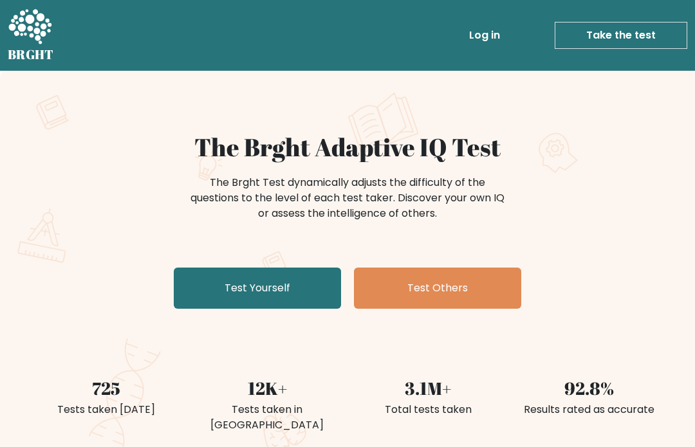
click at [493, 33] on link "Log in" at bounding box center [484, 36] width 41 height 26
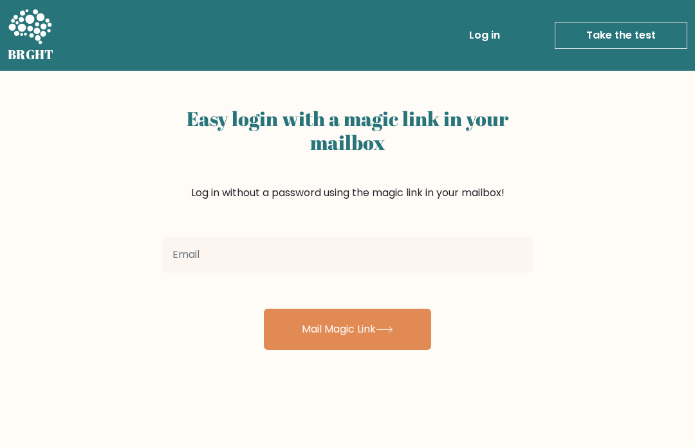
click at [432, 239] on input "email" at bounding box center [347, 255] width 371 height 36
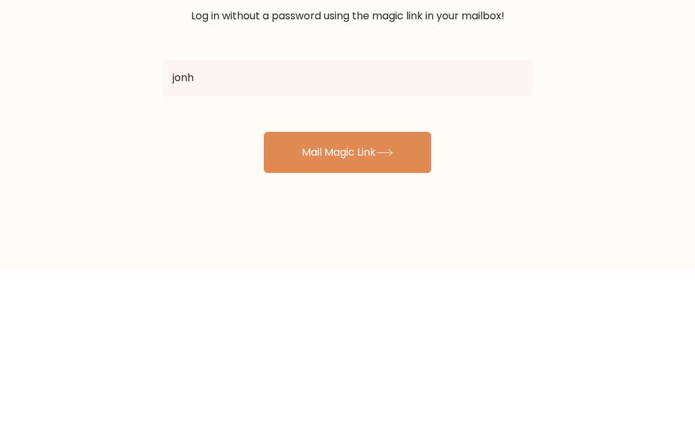
type input "jonhoyue13@gmail.com"
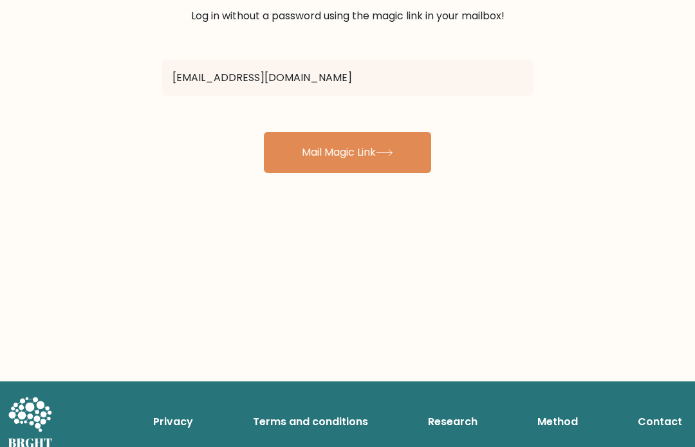
click at [384, 150] on icon at bounding box center [384, 152] width 17 height 7
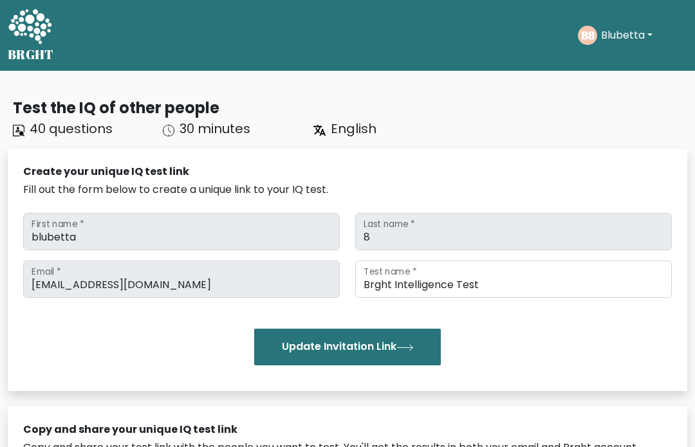
click at [621, 23] on div "B8 Blubetta Dashboard Profile Settings Logout" at bounding box center [632, 36] width 109 height 30
click at [645, 35] on button "Blubetta" at bounding box center [626, 35] width 59 height 17
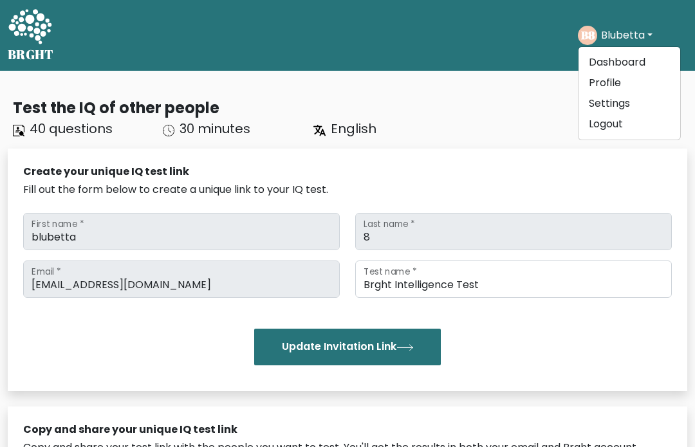
click at [634, 62] on link "Dashboard" at bounding box center [630, 62] width 102 height 21
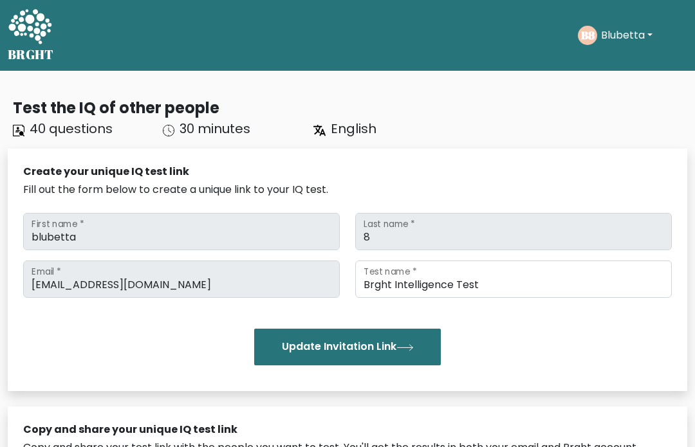
click at [380, 344] on button "Update Invitation Link" at bounding box center [347, 347] width 187 height 36
click at [633, 33] on button "Blubetta" at bounding box center [626, 35] width 59 height 17
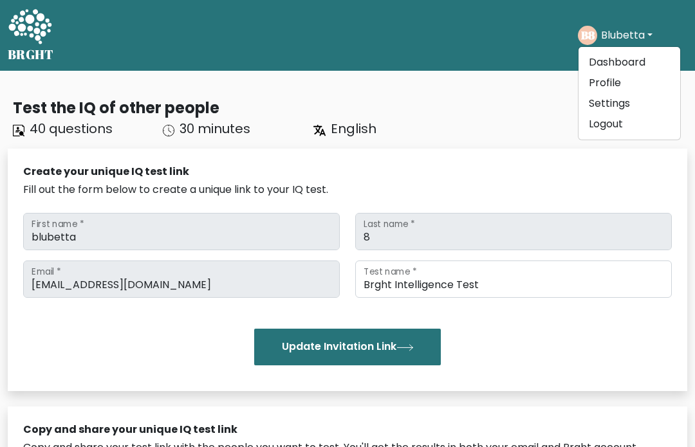
click at [633, 62] on link "Dashboard" at bounding box center [630, 62] width 102 height 21
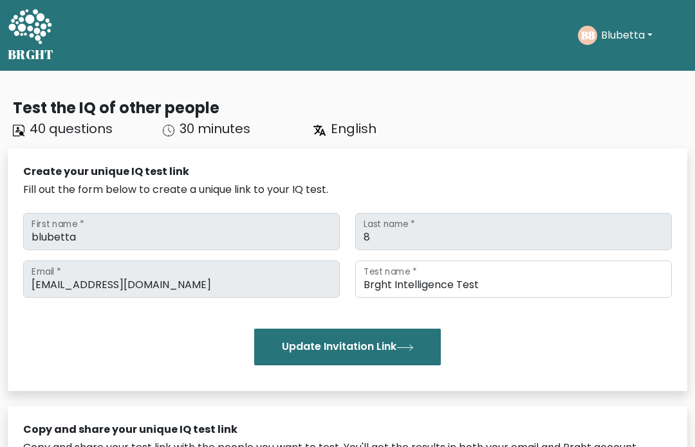
click at [35, 33] on icon at bounding box center [29, 26] width 43 height 35
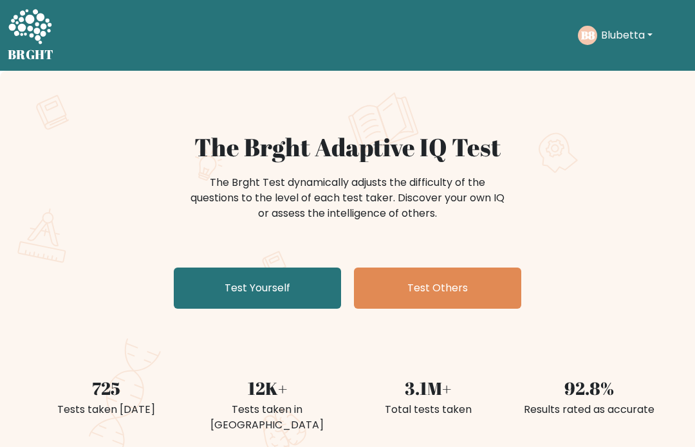
click at [303, 292] on link "Test Yourself" at bounding box center [257, 288] width 167 height 41
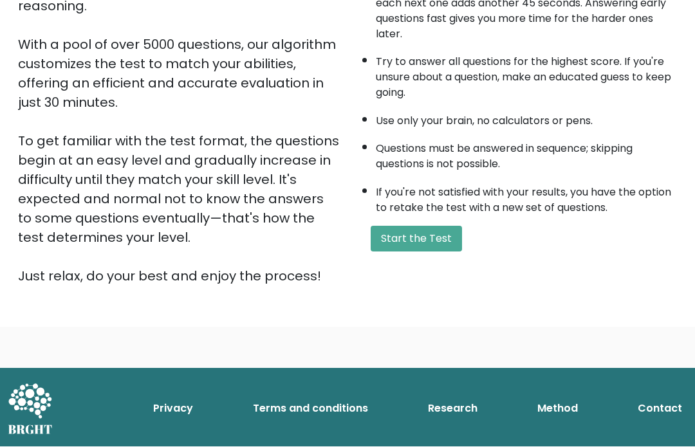
scroll to position [151, 0]
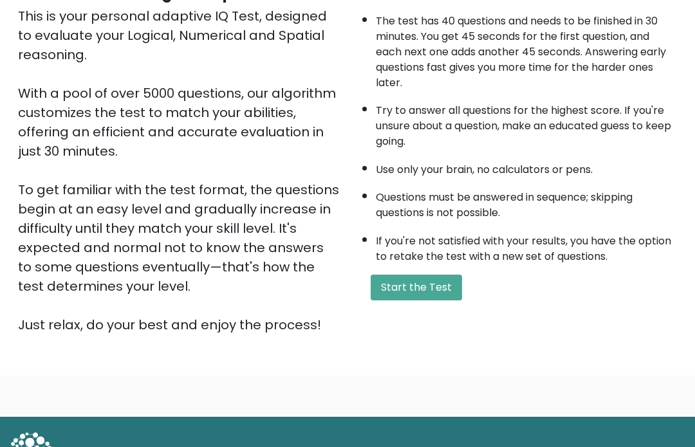
click at [435, 300] on button "Start the Test" at bounding box center [416, 288] width 91 height 26
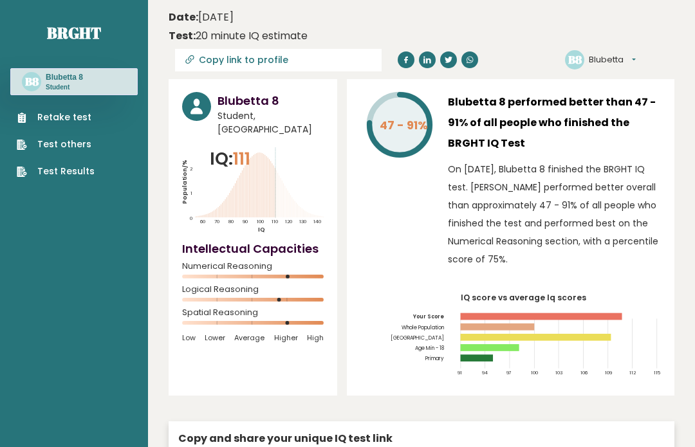
click at [91, 108] on div "Retake test Test others Test Results" at bounding box center [73, 136] width 127 height 83
click at [89, 115] on link "Retake test" at bounding box center [56, 118] width 78 height 14
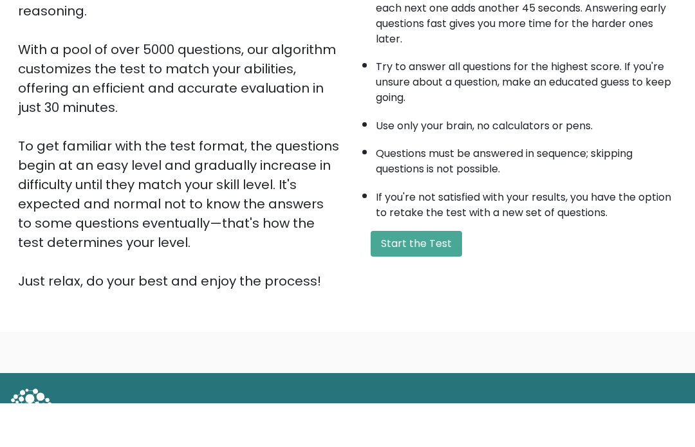
scroll to position [200, 0]
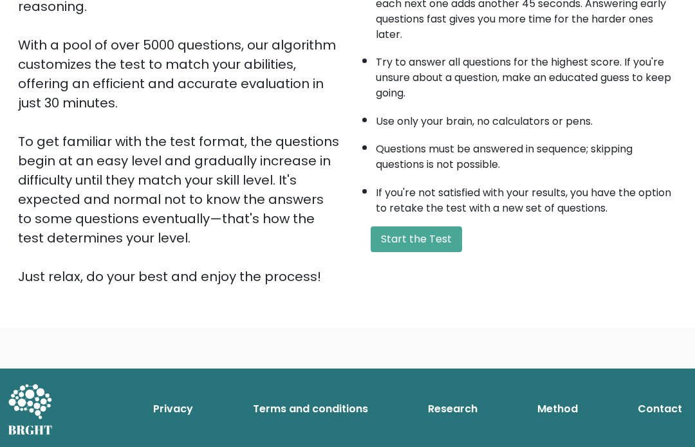
click at [444, 252] on button "Start the Test" at bounding box center [416, 240] width 91 height 26
click at [440, 247] on button "Start the Test" at bounding box center [416, 240] width 91 height 26
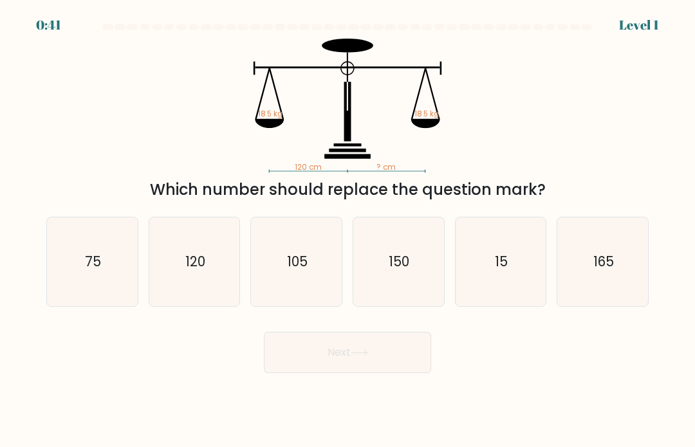
click at [220, 278] on icon "120" at bounding box center [194, 262] width 89 height 89
click at [348, 230] on input "b. 120" at bounding box center [348, 227] width 1 height 6
radio input "true"
click at [338, 364] on button "Next" at bounding box center [347, 352] width 167 height 41
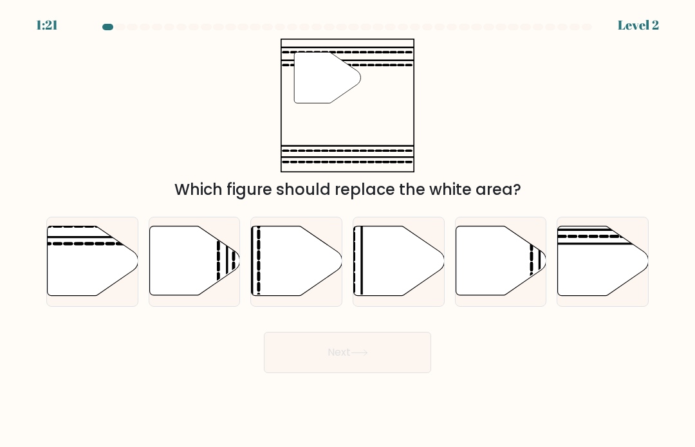
click at [98, 283] on icon at bounding box center [93, 262] width 91 height 70
click at [348, 230] on input "a." at bounding box center [348, 227] width 1 height 6
radio input "true"
click at [341, 371] on button "Next" at bounding box center [347, 352] width 167 height 41
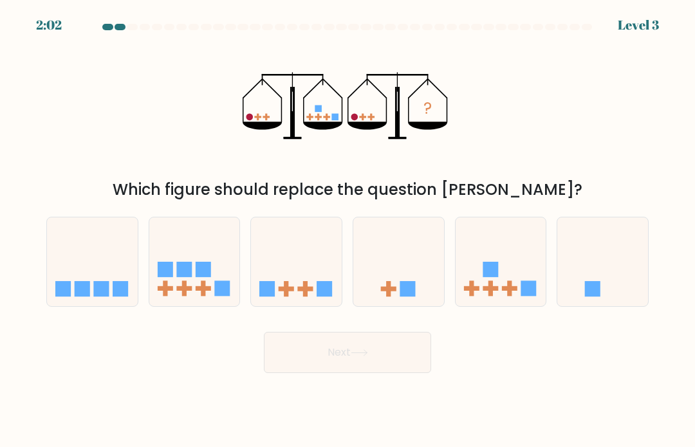
click at [500, 295] on icon at bounding box center [501, 261] width 91 height 75
click at [348, 230] on input "e." at bounding box center [348, 227] width 1 height 6
radio input "true"
click at [378, 357] on button "Next" at bounding box center [347, 352] width 167 height 41
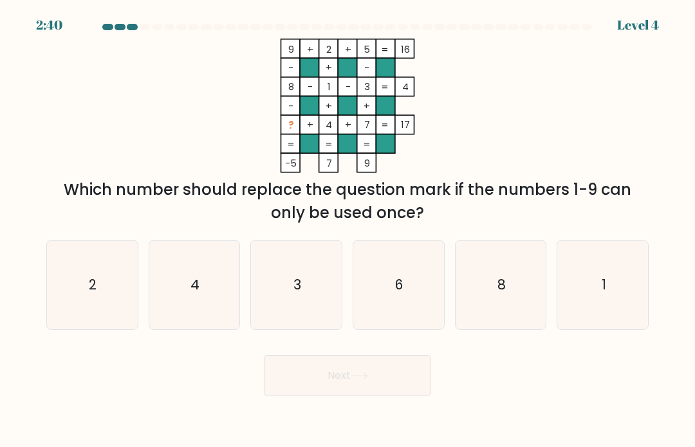
click at [216, 322] on icon "4" at bounding box center [194, 285] width 89 height 89
click at [348, 230] on input "b. 4" at bounding box center [348, 227] width 1 height 6
radio input "true"
click at [413, 293] on icon "6" at bounding box center [398, 285] width 89 height 89
click at [348, 230] on input "d. 6" at bounding box center [348, 227] width 1 height 6
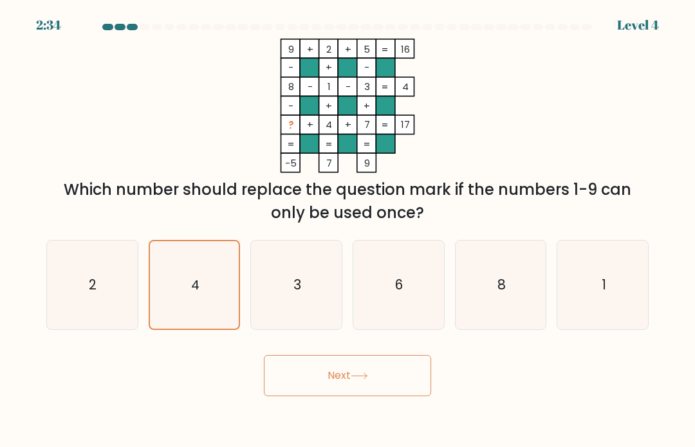
radio input "true"
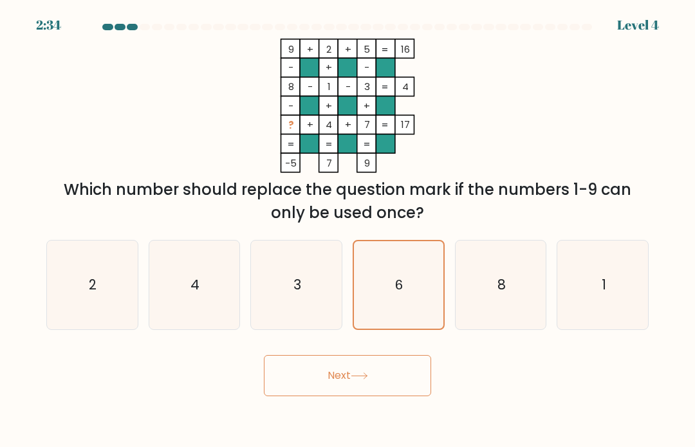
click at [388, 393] on button "Next" at bounding box center [347, 375] width 167 height 41
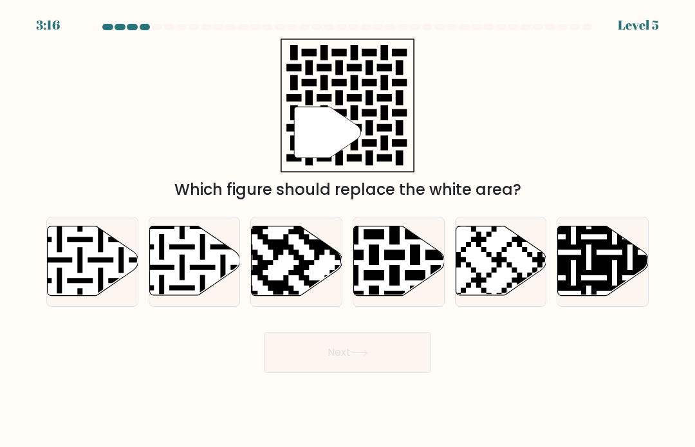
click at [395, 283] on icon at bounding box center [425, 224] width 164 height 164
click at [348, 230] on input "d." at bounding box center [348, 227] width 1 height 6
radio input "true"
click at [355, 373] on button "Next" at bounding box center [347, 352] width 167 height 41
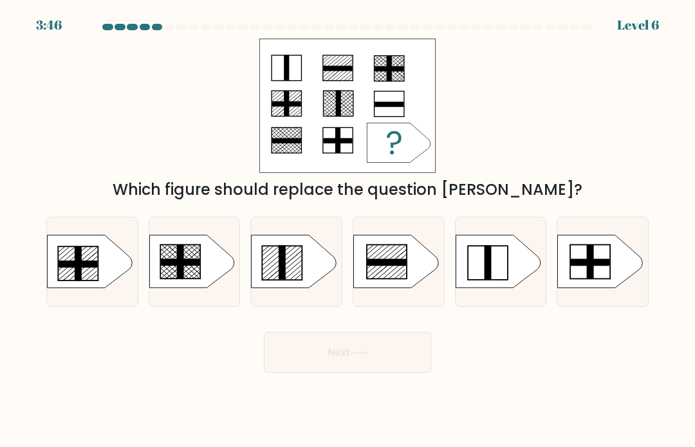
click at [302, 267] on rect at bounding box center [283, 263] width 40 height 34
click at [348, 230] on input "c." at bounding box center [348, 227] width 1 height 6
radio input "true"
click at [344, 371] on button "Next" at bounding box center [347, 352] width 167 height 41
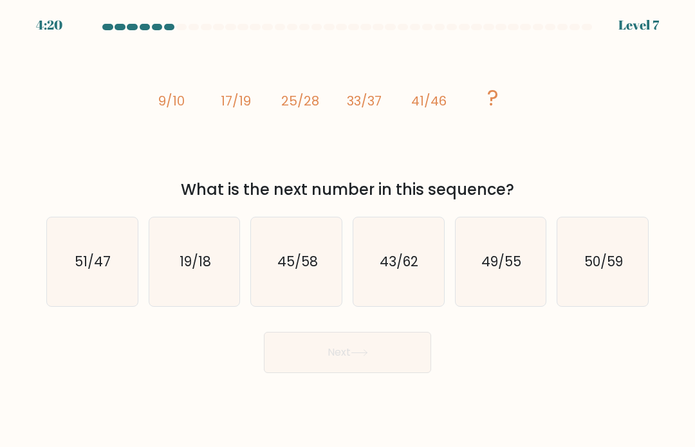
click at [488, 271] on text "49/55" at bounding box center [502, 261] width 40 height 19
click at [348, 230] on input "e. 49/55" at bounding box center [348, 227] width 1 height 6
radio input "true"
click at [345, 371] on button "Next" at bounding box center [347, 352] width 167 height 41
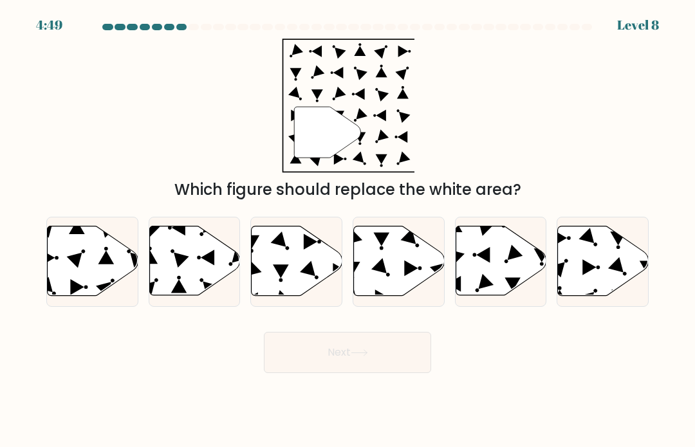
click at [97, 270] on icon at bounding box center [93, 262] width 91 height 70
click at [348, 230] on input "a." at bounding box center [348, 227] width 1 height 6
radio input "true"
click at [359, 357] on icon at bounding box center [359, 353] width 17 height 7
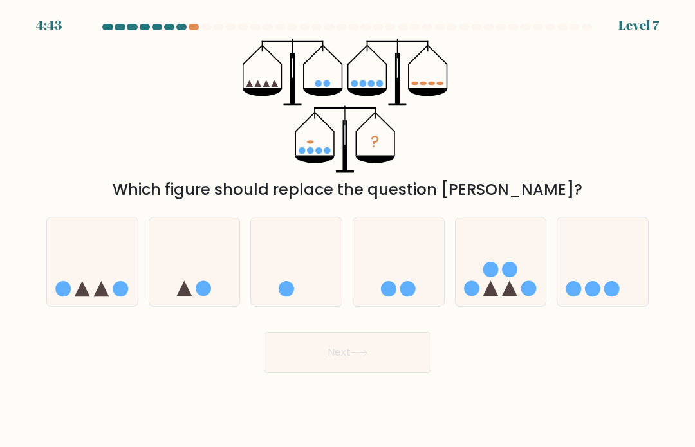
click at [489, 277] on circle at bounding box center [490, 269] width 15 height 15
click at [348, 230] on input "e." at bounding box center [348, 227] width 1 height 6
radio input "true"
click at [389, 373] on button "Next" at bounding box center [347, 352] width 167 height 41
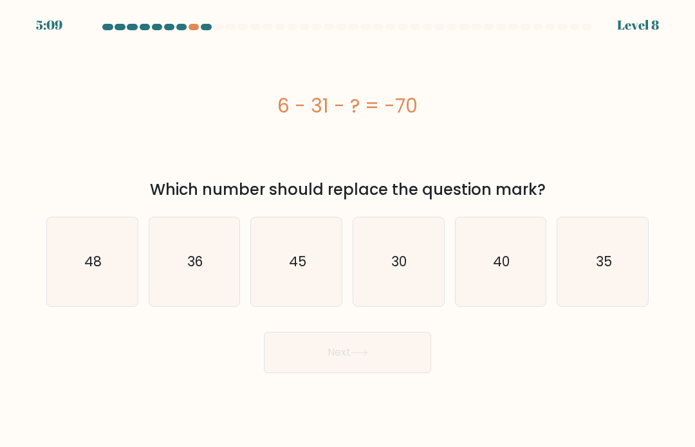
click at [322, 279] on icon "45" at bounding box center [296, 262] width 89 height 89
click at [348, 230] on input "c. 45" at bounding box center [348, 227] width 1 height 6
radio input "true"
click at [339, 373] on button "Next" at bounding box center [347, 352] width 167 height 41
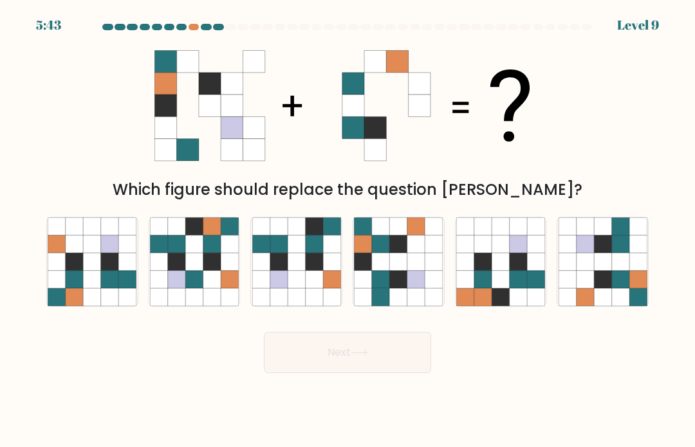
click at [404, 270] on icon at bounding box center [398, 261] width 17 height 17
click at [348, 230] on input "d." at bounding box center [348, 227] width 1 height 6
radio input "true"
click at [338, 373] on button "Next" at bounding box center [347, 352] width 167 height 41
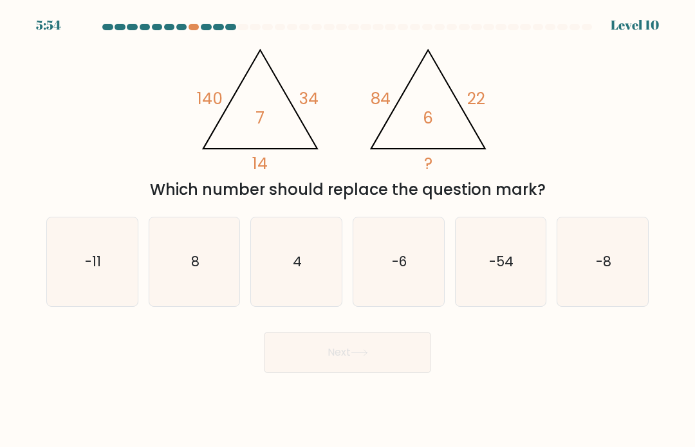
click at [190, 288] on icon "8" at bounding box center [194, 262] width 89 height 89
click at [348, 230] on input "b. 8" at bounding box center [348, 227] width 1 height 6
radio input "true"
click at [352, 368] on button "Next" at bounding box center [347, 352] width 167 height 41
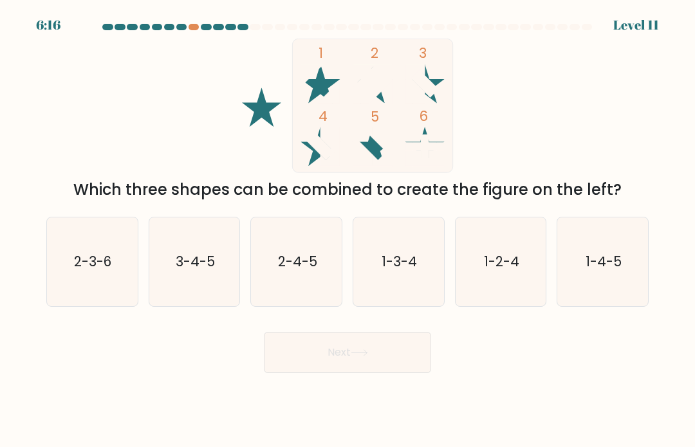
click at [216, 275] on icon "3-4-5" at bounding box center [194, 262] width 89 height 89
click at [348, 230] on input "b. 3-4-5" at bounding box center [348, 227] width 1 height 6
radio input "true"
click at [328, 361] on button "Next" at bounding box center [347, 352] width 167 height 41
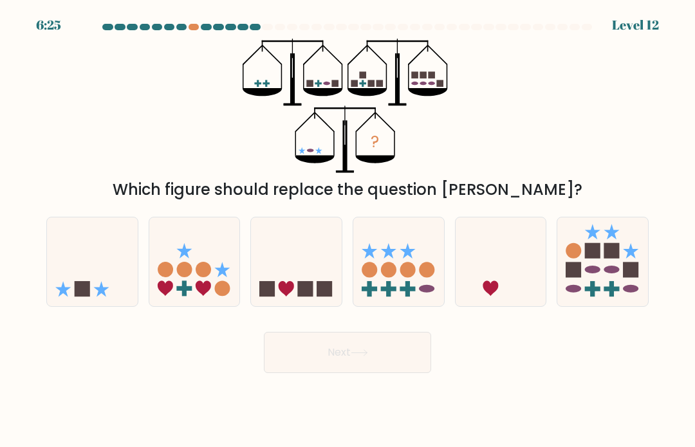
click at [62, 288] on icon at bounding box center [92, 261] width 91 height 75
click at [348, 230] on input "a." at bounding box center [348, 227] width 1 height 6
radio input "true"
click at [386, 354] on button "Next" at bounding box center [347, 352] width 167 height 41
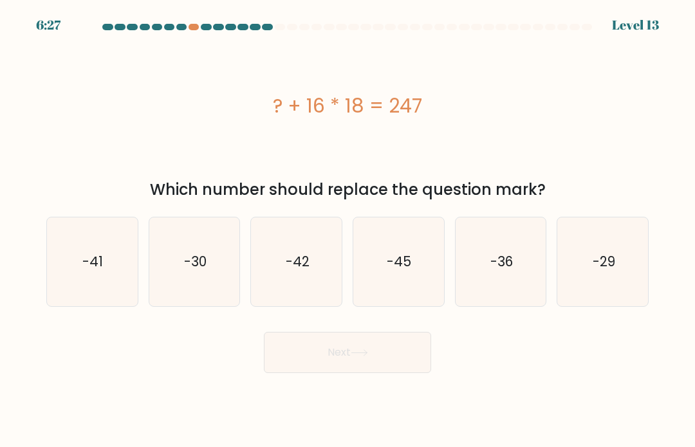
click at [86, 288] on icon "-41" at bounding box center [92, 262] width 89 height 89
click at [348, 230] on input "a. -41" at bounding box center [348, 227] width 1 height 6
radio input "true"
click at [359, 359] on button "Next" at bounding box center [347, 352] width 167 height 41
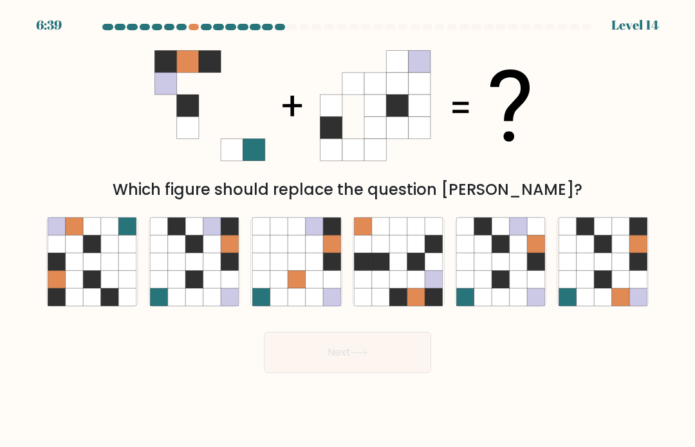
click at [202, 270] on icon at bounding box center [193, 261] width 17 height 17
click at [348, 230] on input "b." at bounding box center [348, 227] width 1 height 6
radio input "true"
click at [361, 357] on icon at bounding box center [359, 353] width 17 height 7
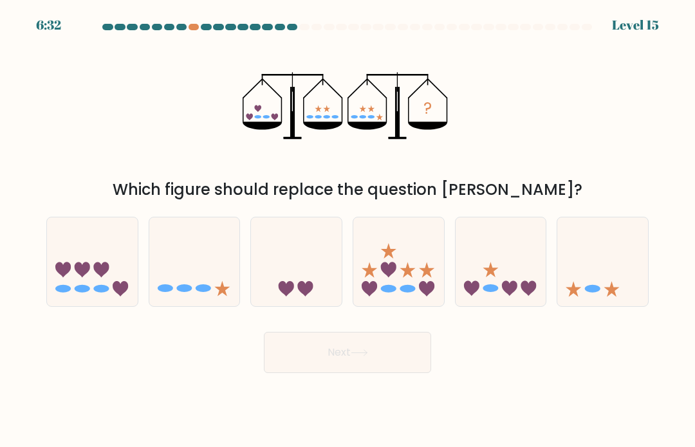
click at [518, 278] on icon at bounding box center [501, 261] width 91 height 75
click at [348, 230] on input "e." at bounding box center [348, 227] width 1 height 6
radio input "true"
click at [384, 358] on button "Next" at bounding box center [347, 352] width 167 height 41
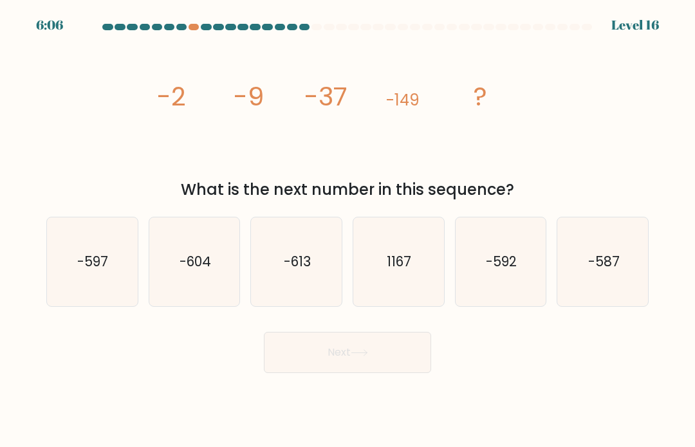
click at [95, 261] on icon "-597" at bounding box center [92, 262] width 89 height 89
click at [348, 230] on input "a. -597" at bounding box center [348, 227] width 1 height 6
radio input "true"
click at [370, 371] on button "Next" at bounding box center [347, 352] width 167 height 41
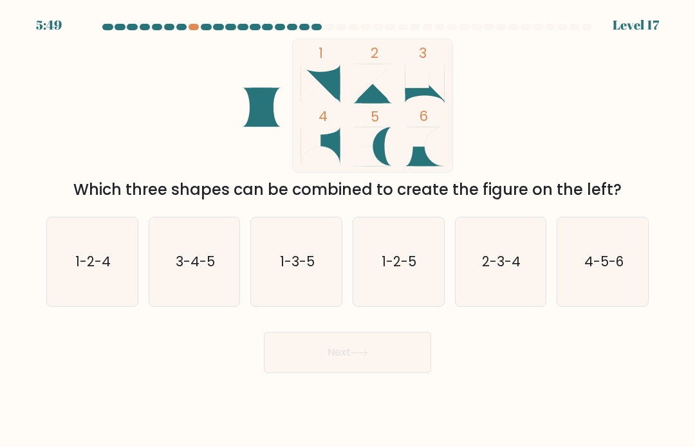
click at [71, 286] on icon "1-2-4" at bounding box center [92, 262] width 89 height 89
click at [348, 230] on input "a. 1-2-4" at bounding box center [348, 227] width 1 height 6
radio input "true"
click at [369, 349] on button "Next" at bounding box center [347, 352] width 167 height 41
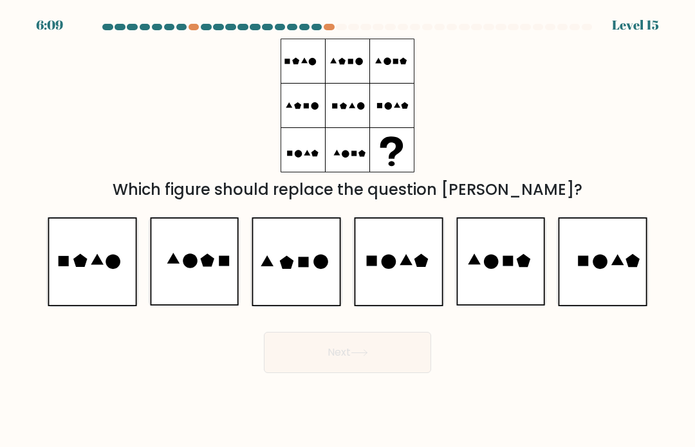
click at [305, 289] on icon at bounding box center [296, 262] width 89 height 89
click at [348, 230] on input "c." at bounding box center [348, 227] width 1 height 6
radio input "true"
click at [397, 360] on button "Next" at bounding box center [347, 352] width 167 height 41
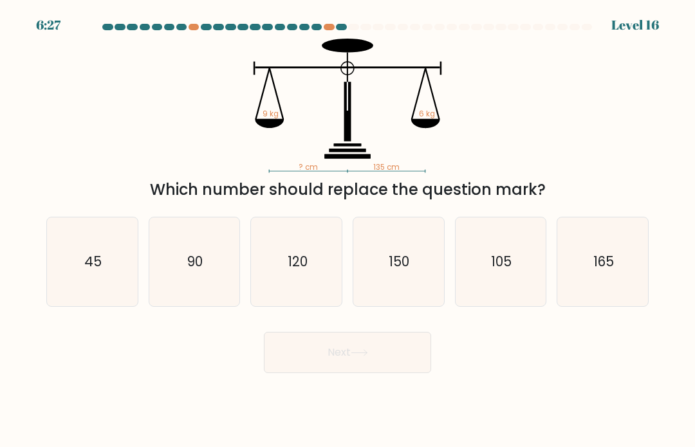
click at [202, 291] on icon "90" at bounding box center [194, 262] width 89 height 89
click at [348, 230] on input "b. 90" at bounding box center [348, 227] width 1 height 6
radio input "true"
click at [364, 357] on icon at bounding box center [359, 353] width 17 height 7
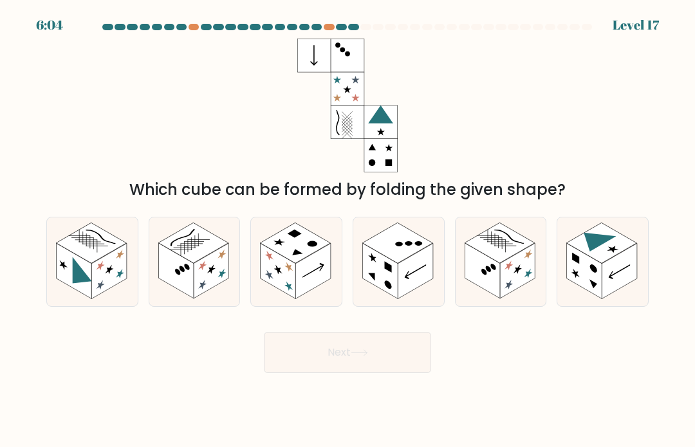
click at [77, 274] on rect at bounding box center [74, 270] width 35 height 55
click at [348, 230] on input "a." at bounding box center [348, 227] width 1 height 6
radio input "true"
click at [382, 371] on button "Next" at bounding box center [347, 352] width 167 height 41
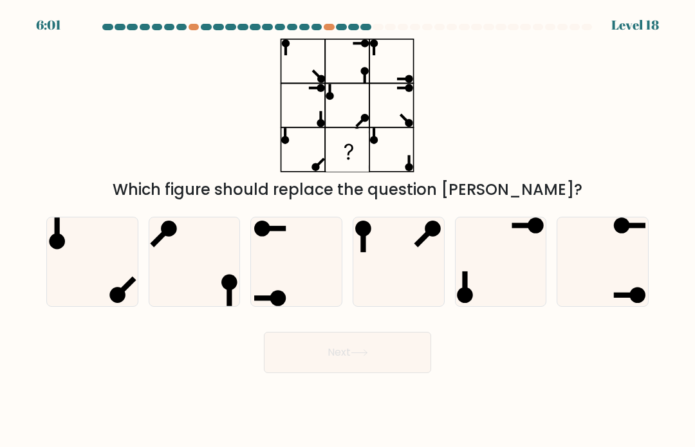
click at [623, 292] on icon at bounding box center [603, 262] width 89 height 89
click at [348, 230] on input "f." at bounding box center [348, 227] width 1 height 6
radio input "true"
click at [393, 372] on button "Next" at bounding box center [347, 352] width 167 height 41
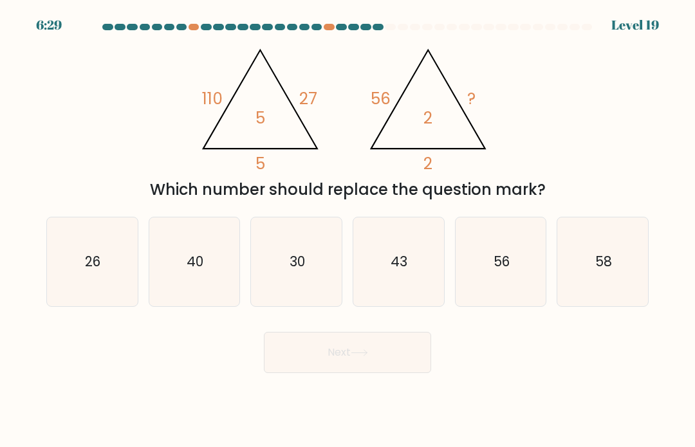
click at [311, 277] on icon "30" at bounding box center [296, 262] width 89 height 89
click at [348, 230] on input "c. 30" at bounding box center [348, 227] width 1 height 6
radio input "true"
click at [372, 361] on button "Next" at bounding box center [347, 352] width 167 height 41
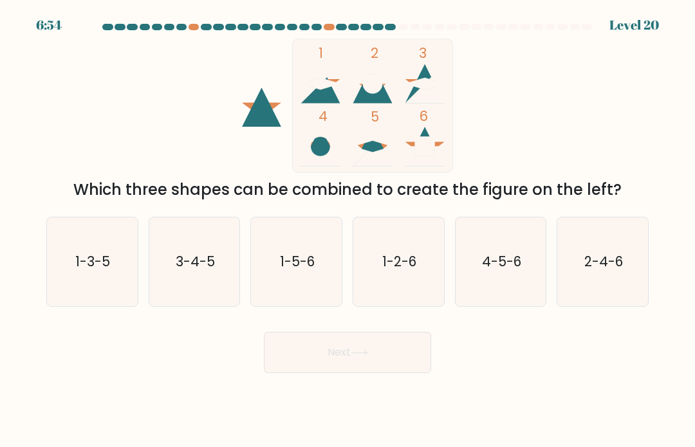
click at [585, 271] on text "2-4-6" at bounding box center [604, 261] width 39 height 19
click at [348, 230] on input "f. 2-4-6" at bounding box center [348, 227] width 1 height 6
radio input "true"
click at [348, 399] on body "6:54 Level 20" at bounding box center [347, 223] width 695 height 447
click at [398, 370] on button "Next" at bounding box center [347, 352] width 167 height 41
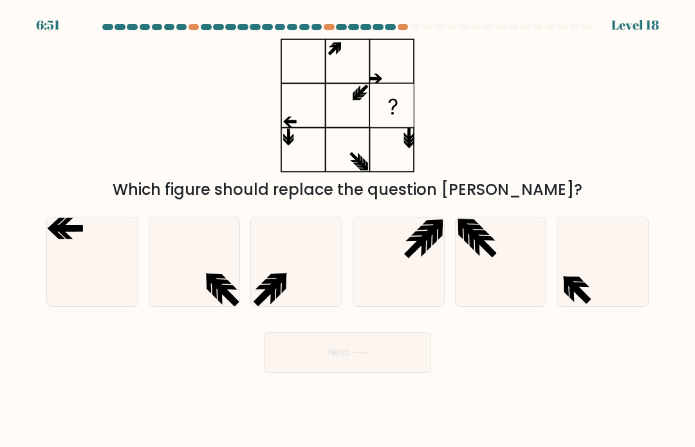
click at [579, 306] on icon at bounding box center [603, 262] width 89 height 89
click at [348, 230] on input "f." at bounding box center [348, 227] width 1 height 6
radio input "true"
click at [400, 370] on button "Next" at bounding box center [347, 352] width 167 height 41
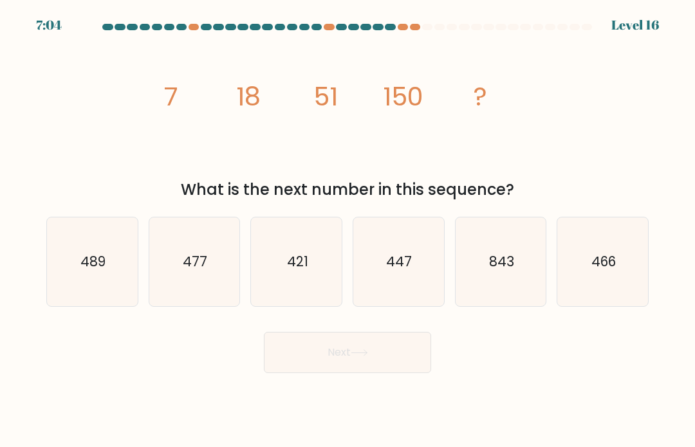
click at [400, 286] on icon "447" at bounding box center [398, 262] width 89 height 89
click at [348, 230] on input "d. 447" at bounding box center [348, 227] width 1 height 6
radio input "true"
click at [373, 365] on button "Next" at bounding box center [347, 352] width 167 height 41
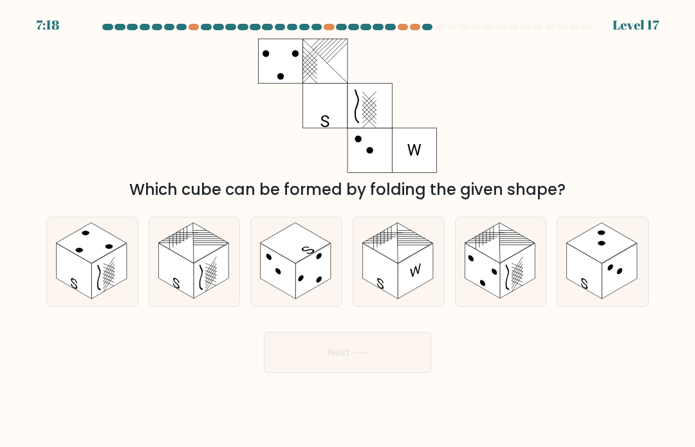
click at [208, 275] on rect at bounding box center [211, 270] width 35 height 55
click at [348, 230] on input "b." at bounding box center [348, 227] width 1 height 6
radio input "true"
click at [382, 373] on button "Next" at bounding box center [347, 352] width 167 height 41
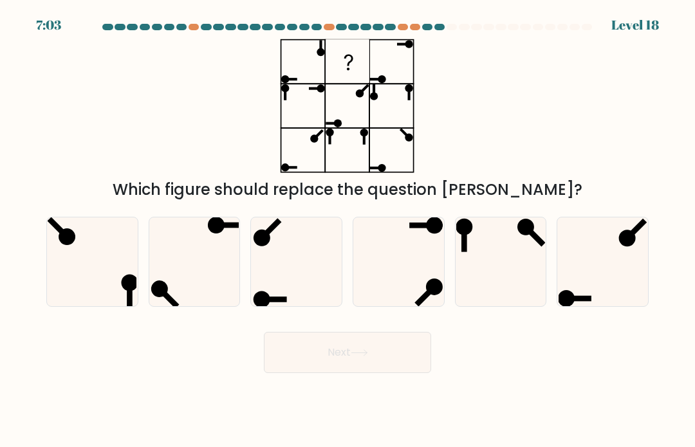
click at [495, 262] on icon at bounding box center [500, 262] width 89 height 89
click at [348, 230] on input "e." at bounding box center [348, 227] width 1 height 6
radio input "true"
click at [347, 354] on button "Next" at bounding box center [347, 352] width 167 height 41
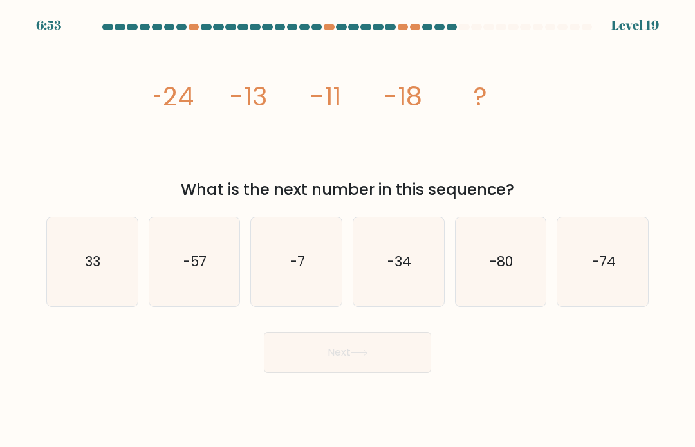
click at [310, 281] on icon "-7" at bounding box center [296, 262] width 89 height 89
click at [348, 230] on input "c. -7" at bounding box center [348, 227] width 1 height 6
radio input "true"
click at [344, 364] on button "Next" at bounding box center [347, 352] width 167 height 41
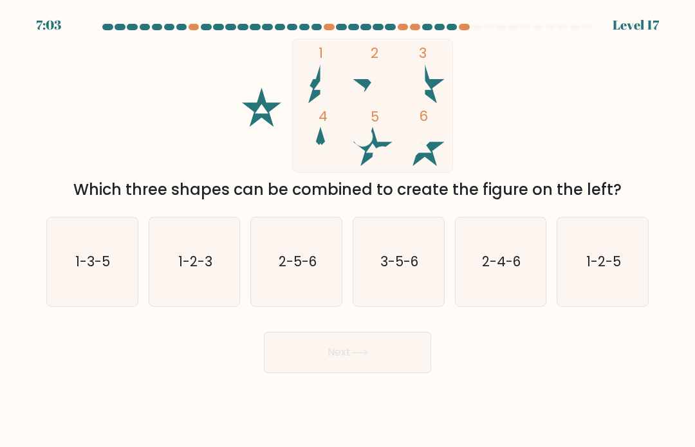
click at [198, 261] on icon "1-2-3" at bounding box center [194, 262] width 89 height 89
click at [348, 230] on input "b. 1-2-3" at bounding box center [348, 227] width 1 height 6
radio input "true"
click at [337, 359] on button "Next" at bounding box center [347, 352] width 167 height 41
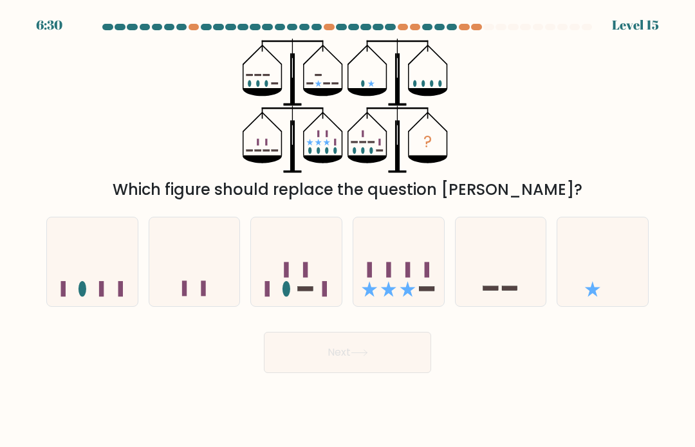
click at [415, 294] on icon at bounding box center [398, 261] width 91 height 75
click at [348, 230] on input "d." at bounding box center [348, 227] width 1 height 6
radio input "true"
click at [365, 357] on icon at bounding box center [359, 353] width 17 height 7
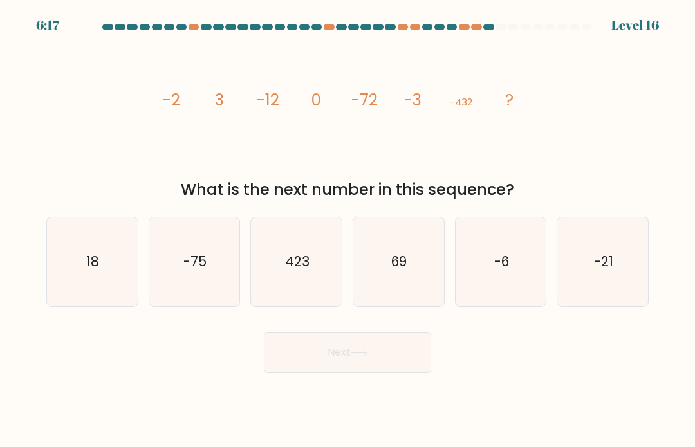
click at [511, 256] on icon "-6" at bounding box center [500, 262] width 89 height 89
click at [348, 230] on input "e. -6" at bounding box center [348, 227] width 1 height 6
radio input "true"
click at [363, 398] on body "6:17 Level 16" at bounding box center [347, 223] width 695 height 447
click at [402, 373] on button "Next" at bounding box center [347, 352] width 167 height 41
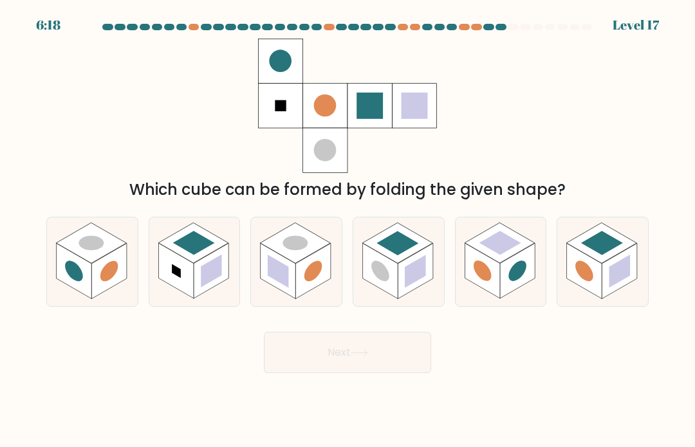
click at [339, 274] on icon at bounding box center [296, 262] width 91 height 89
click at [348, 230] on input "c." at bounding box center [348, 227] width 1 height 6
radio input "true"
click at [395, 286] on rect at bounding box center [380, 270] width 35 height 55
click at [348, 230] on input "d." at bounding box center [348, 227] width 1 height 6
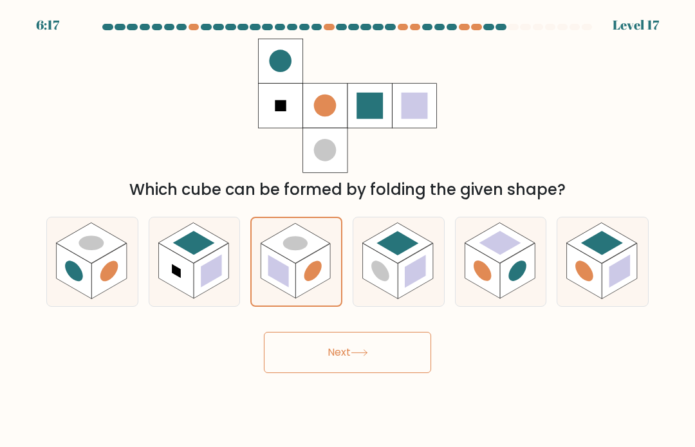
radio input "true"
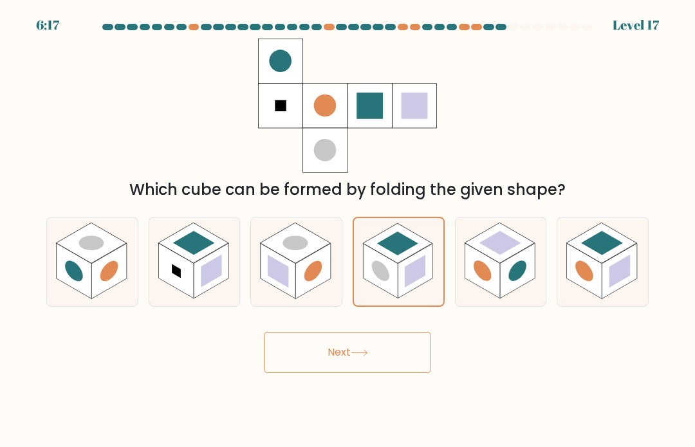
click at [357, 357] on icon at bounding box center [359, 353] width 17 height 7
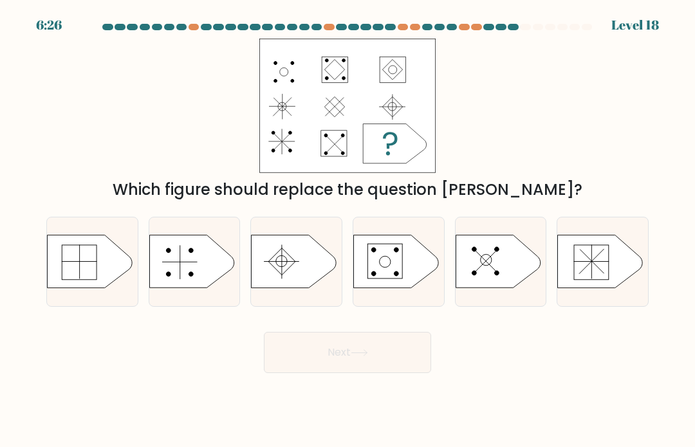
click at [613, 277] on icon at bounding box center [600, 261] width 85 height 53
click at [348, 230] on input "f." at bounding box center [348, 227] width 1 height 6
radio input "true"
click at [353, 371] on button "Next" at bounding box center [347, 352] width 167 height 41
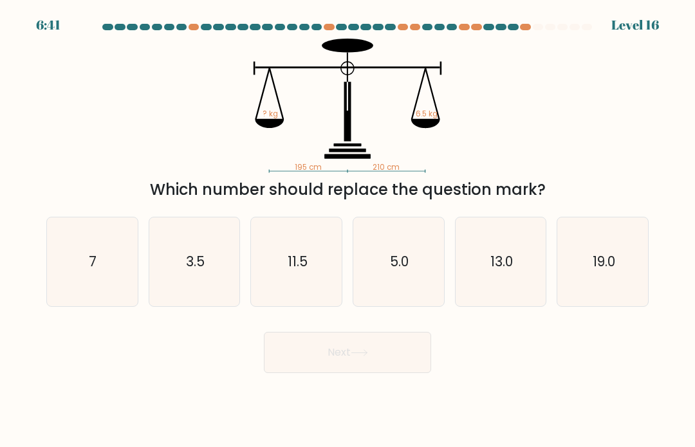
click at [93, 306] on icon "7" at bounding box center [92, 262] width 89 height 89
click at [348, 230] on input "a. 7" at bounding box center [348, 227] width 1 height 6
radio input "true"
click at [346, 359] on button "Next" at bounding box center [347, 352] width 167 height 41
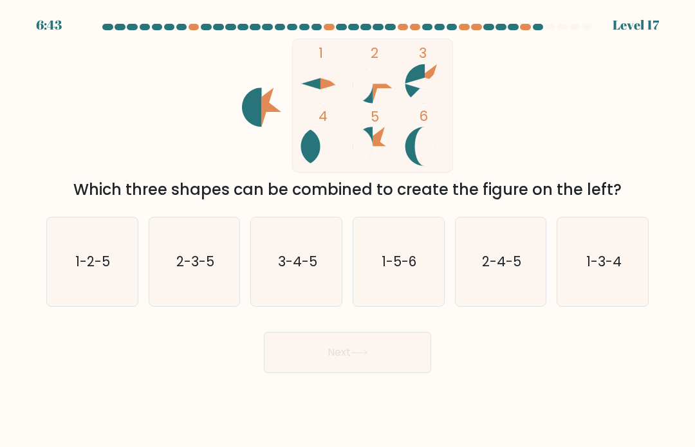
click at [182, 271] on text "2-3-5" at bounding box center [195, 261] width 38 height 19
click at [348, 230] on input "b. 2-3-5" at bounding box center [348, 227] width 1 height 6
radio input "true"
click at [344, 363] on button "Next" at bounding box center [347, 352] width 167 height 41
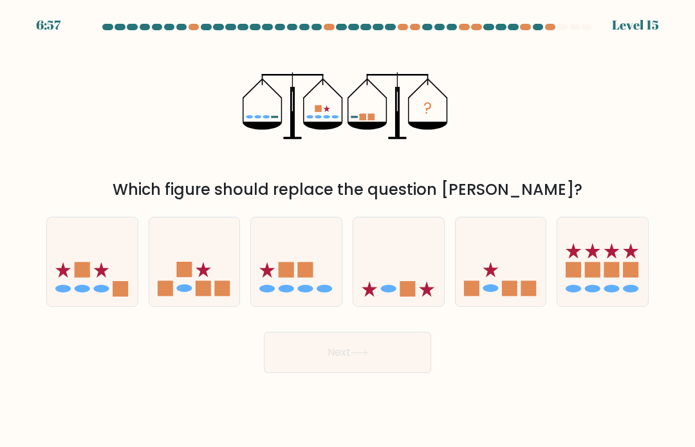
click at [521, 268] on icon at bounding box center [501, 261] width 91 height 75
click at [348, 230] on input "e." at bounding box center [348, 227] width 1 height 6
radio input "true"
click at [388, 364] on button "Next" at bounding box center [347, 352] width 167 height 41
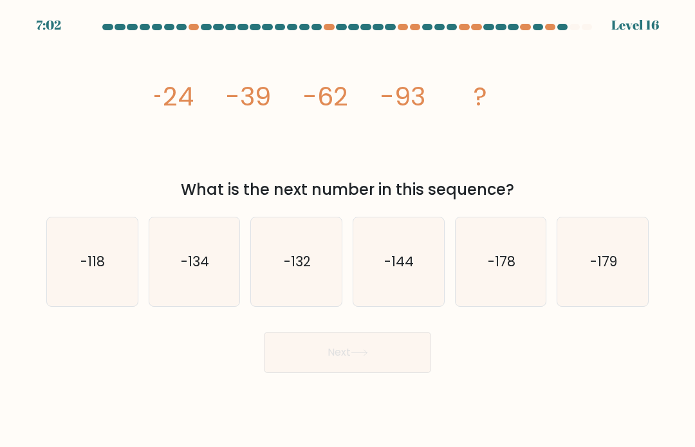
click at [299, 256] on icon "-132" at bounding box center [296, 262] width 89 height 89
click at [348, 230] on input "c. -132" at bounding box center [348, 227] width 1 height 6
radio input "true"
click at [364, 357] on icon at bounding box center [359, 353] width 17 height 7
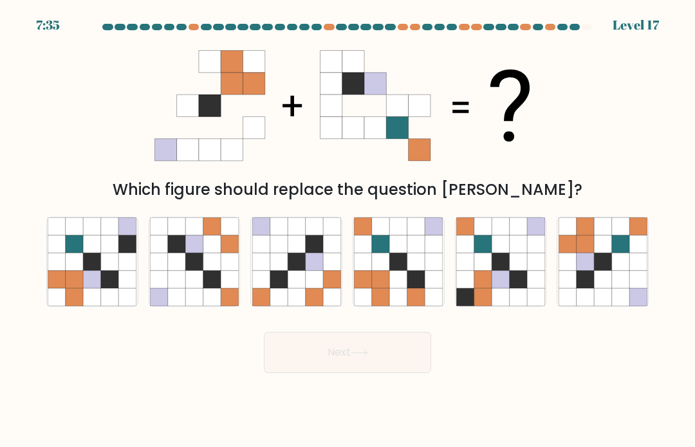
click at [336, 373] on button "Next" at bounding box center [347, 352] width 167 height 41
click at [630, 288] on icon at bounding box center [638, 278] width 17 height 17
click at [348, 230] on input "f." at bounding box center [348, 227] width 1 height 6
radio input "true"
click at [386, 371] on button "Next" at bounding box center [347, 352] width 167 height 41
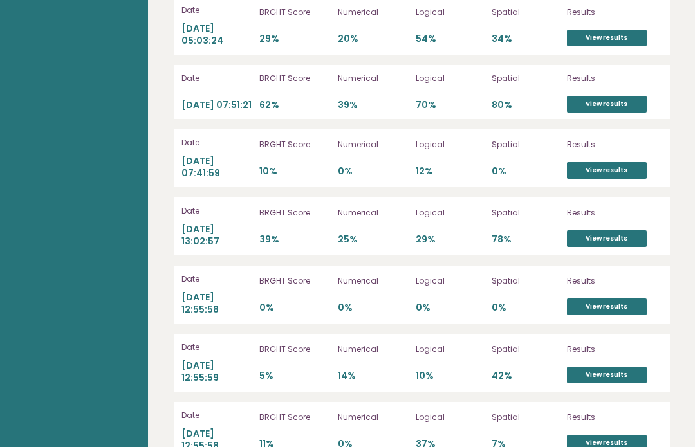
scroll to position [3946, 0]
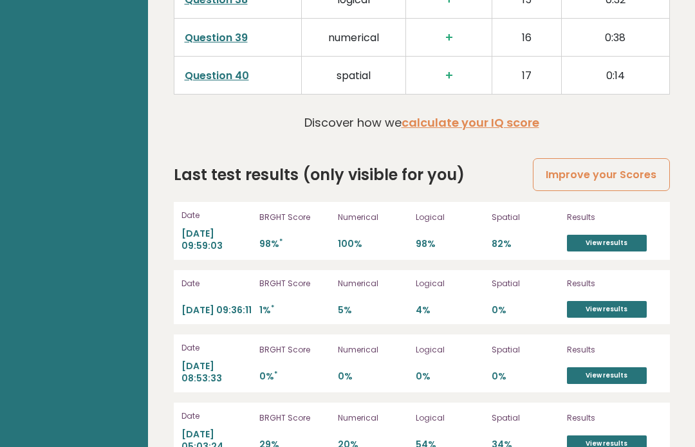
scroll to position [3489, 0]
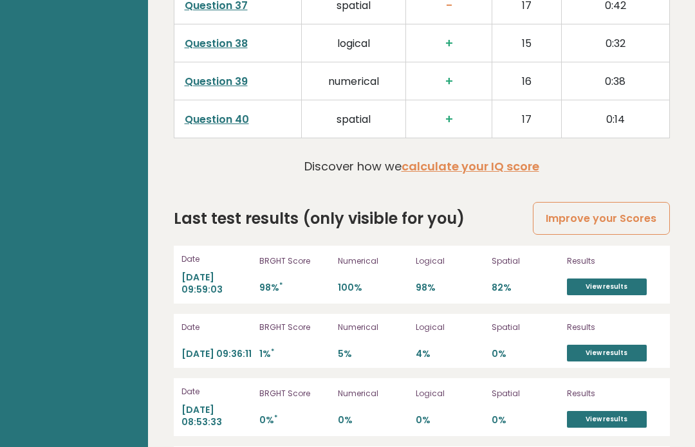
click at [628, 279] on link "View results" at bounding box center [607, 287] width 80 height 17
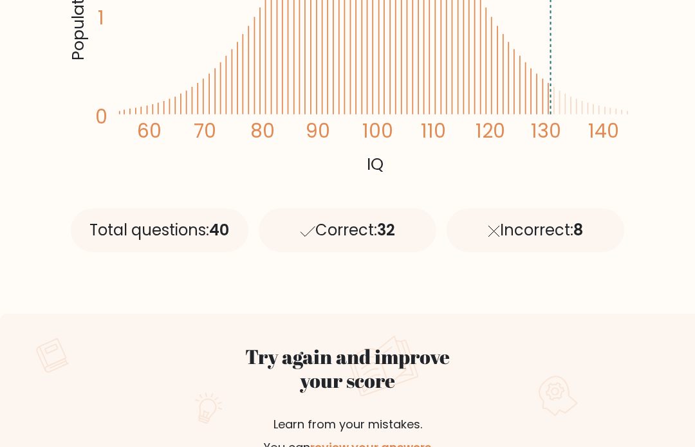
scroll to position [427, 0]
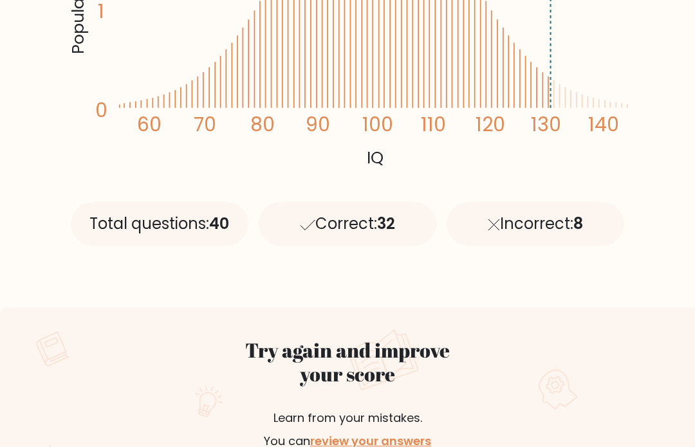
click at [389, 446] on link "review your answers" at bounding box center [370, 442] width 121 height 16
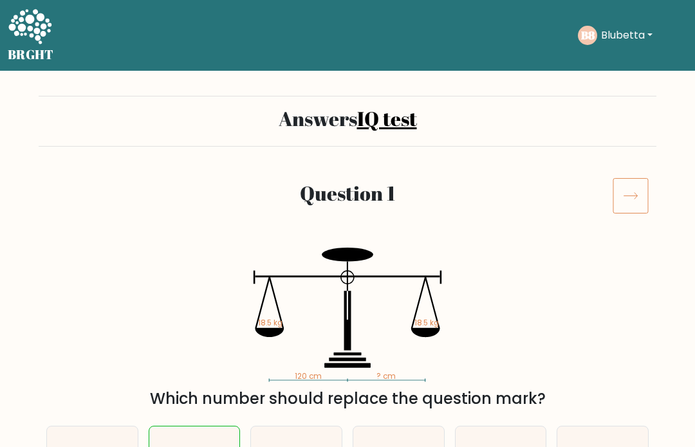
click at [631, 189] on icon at bounding box center [631, 196] width 36 height 36
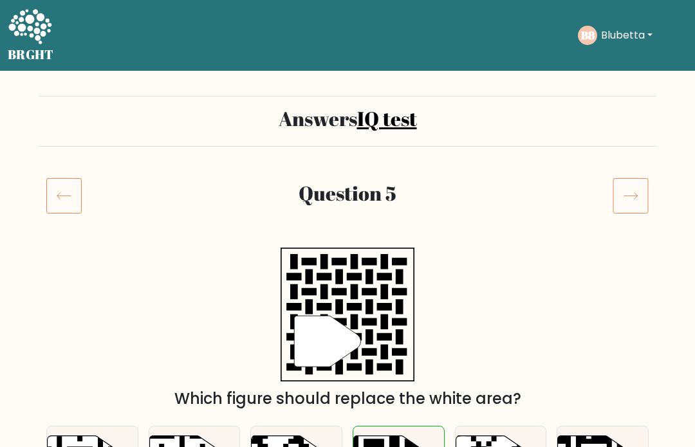
click at [637, 205] on icon at bounding box center [631, 196] width 36 height 36
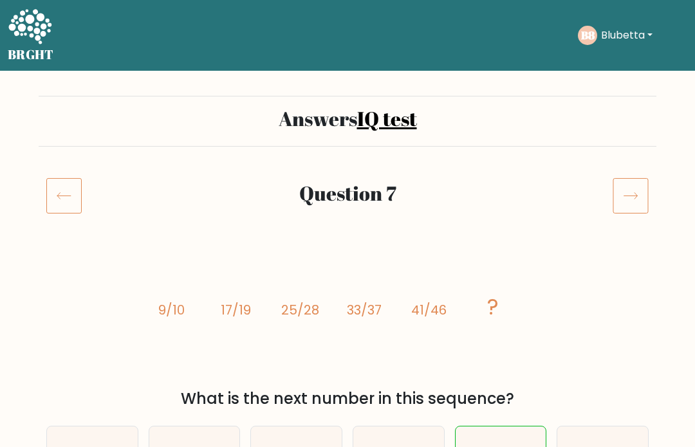
click at [633, 189] on icon at bounding box center [631, 196] width 36 height 36
